Goal: Transaction & Acquisition: Purchase product/service

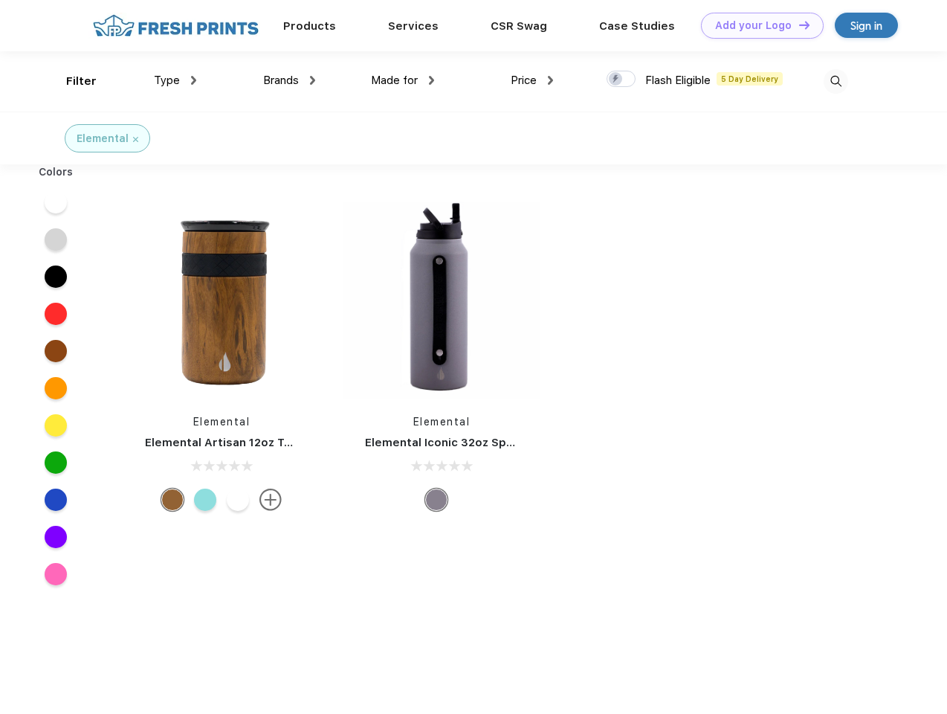
click at [757, 25] on link "Add your Logo Design Tool" at bounding box center [762, 26] width 123 height 26
click at [0, 0] on div "Design Tool" at bounding box center [0, 0] width 0 height 0
click at [797, 25] on link "Add your Logo Design Tool" at bounding box center [762, 26] width 123 height 26
click at [71, 81] on div "Filter" at bounding box center [81, 81] width 30 height 17
click at [175, 80] on span "Type" at bounding box center [167, 80] width 26 height 13
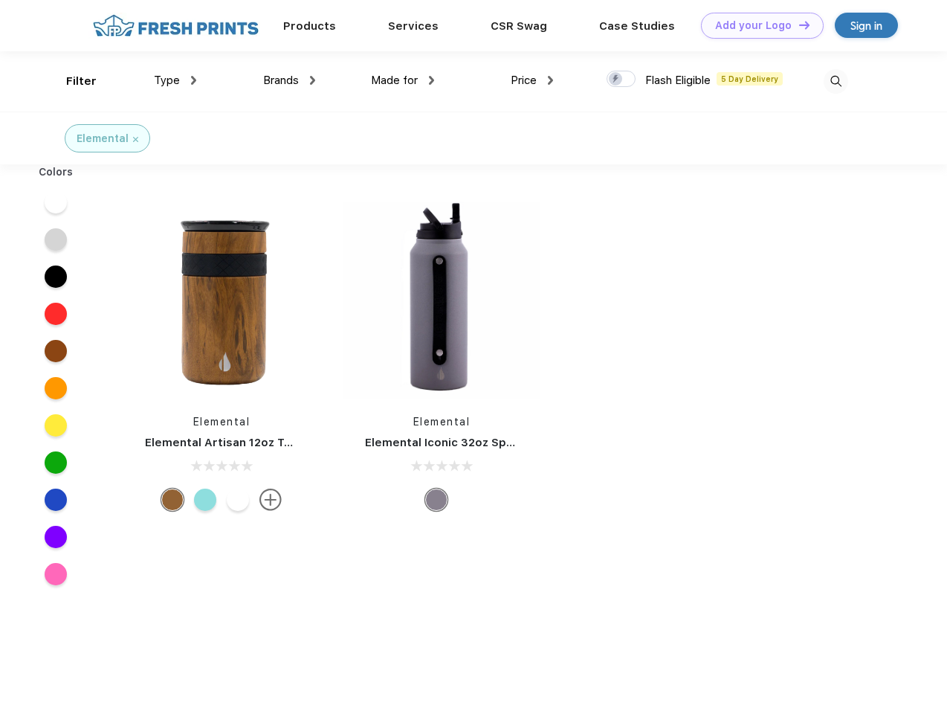
click at [289, 80] on span "Brands" at bounding box center [281, 80] width 36 height 13
click at [403, 80] on span "Made for" at bounding box center [394, 80] width 47 height 13
click at [532, 80] on span "Price" at bounding box center [524, 80] width 26 height 13
click at [621, 80] on div at bounding box center [620, 79] width 29 height 16
click at [616, 80] on input "checkbox" at bounding box center [611, 75] width 10 height 10
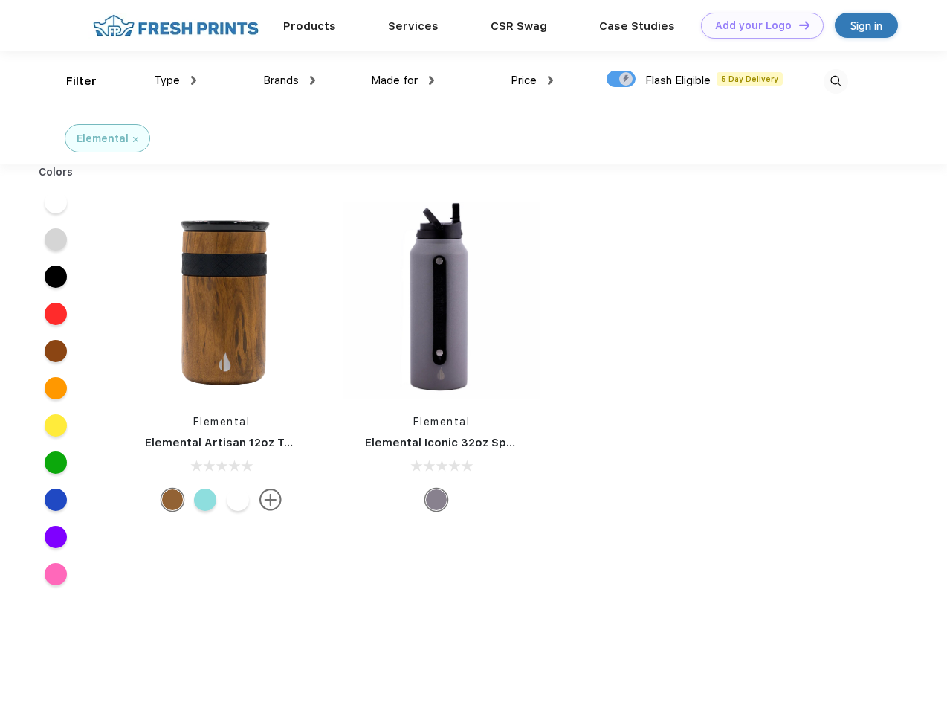
click at [835, 81] on img at bounding box center [836, 81] width 25 height 25
